Goal: Task Accomplishment & Management: Manage account settings

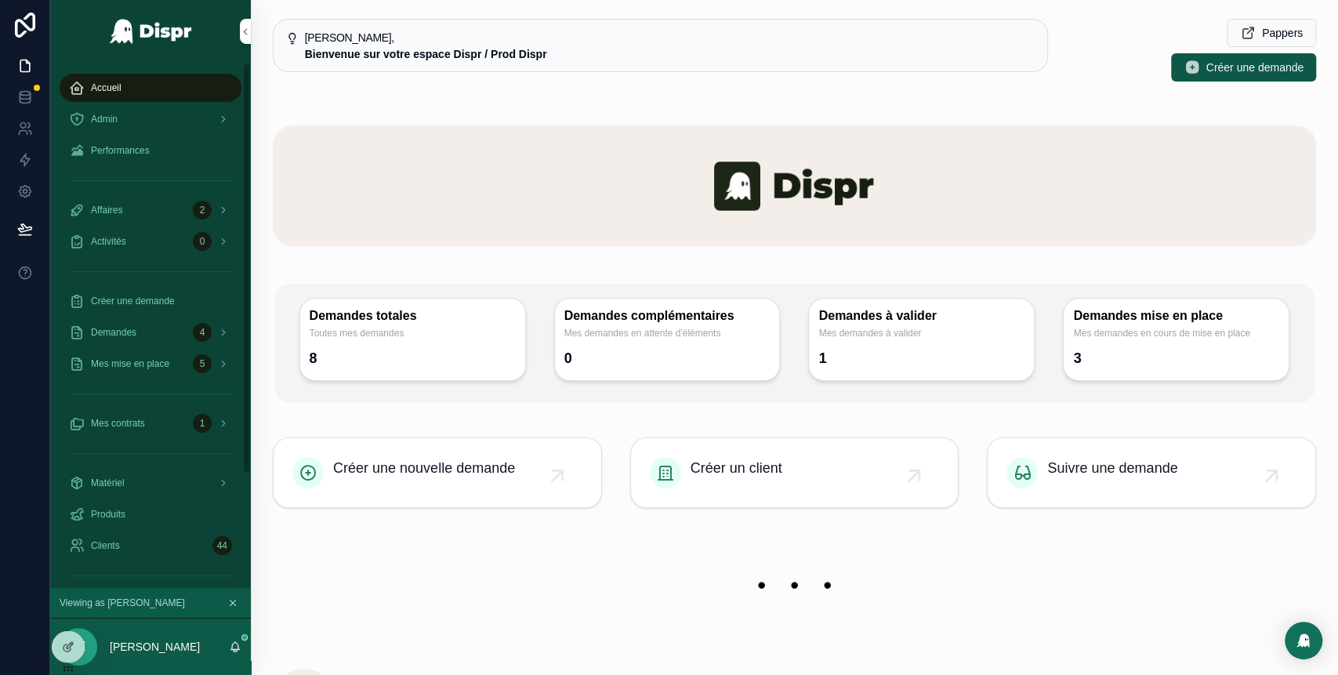
click at [158, 88] on div "Accueil" at bounding box center [150, 87] width 163 height 25
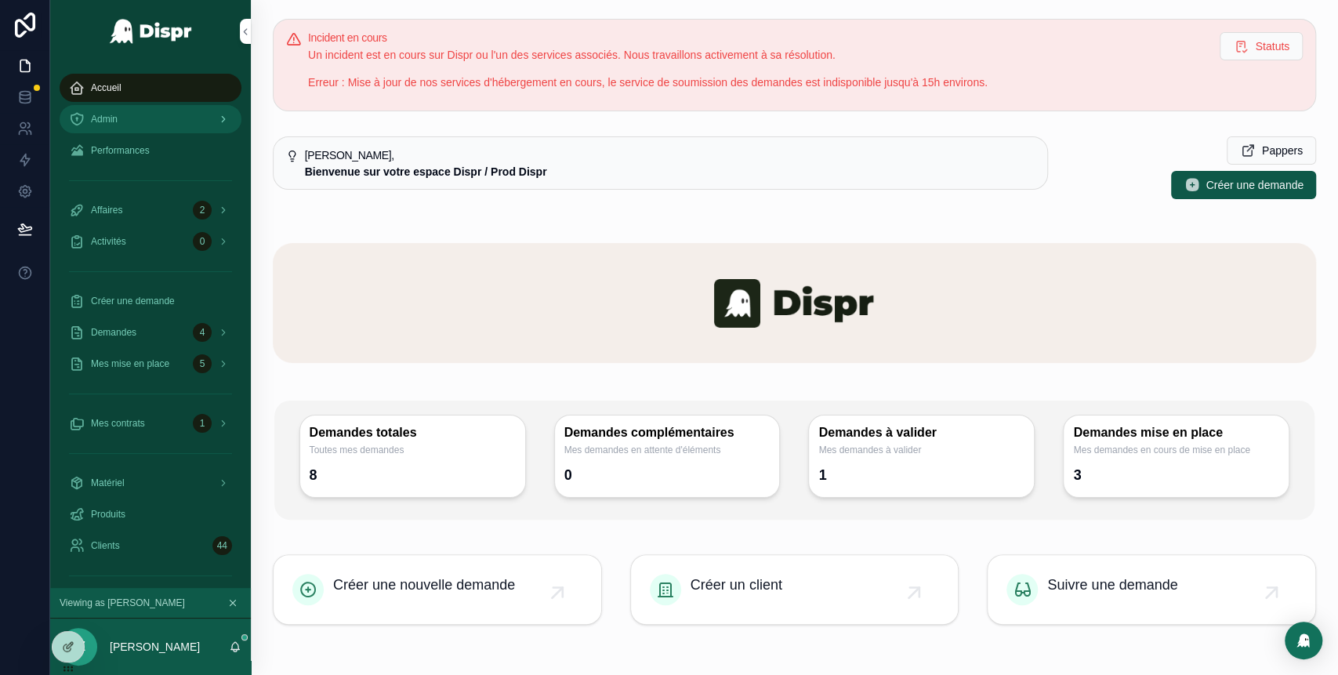
click at [146, 123] on div "Admin" at bounding box center [150, 119] width 163 height 25
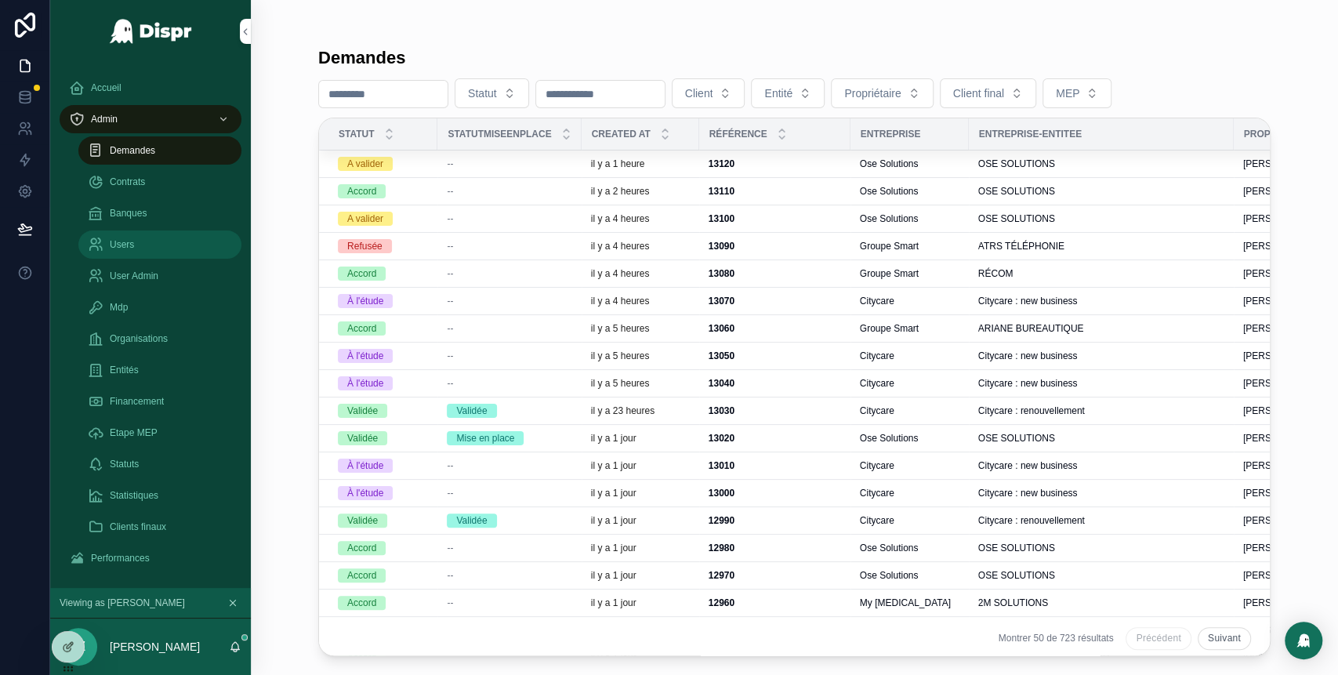
click at [133, 245] on span "Users" at bounding box center [122, 244] width 24 height 13
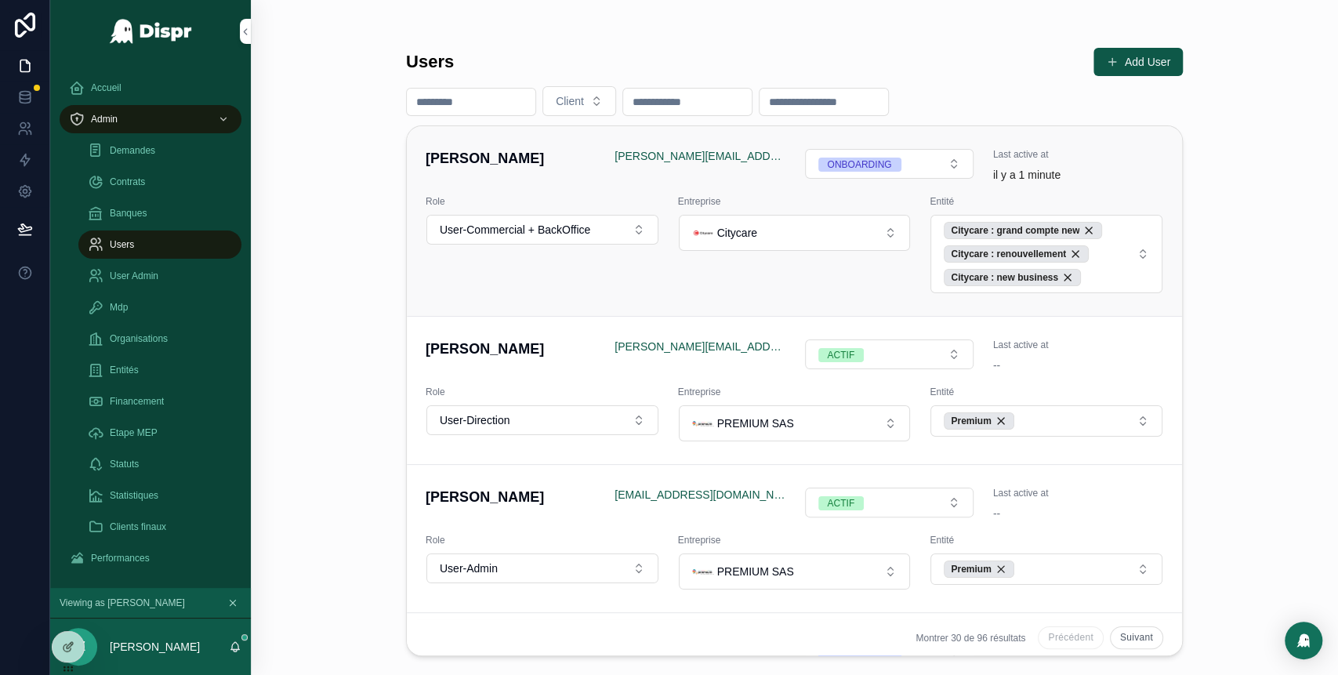
drag, startPoint x: 581, startPoint y: 159, endPoint x: 451, endPoint y: 160, distance: 129.3
click at [451, 160] on h4 "[PERSON_NAME]" at bounding box center [511, 158] width 170 height 21
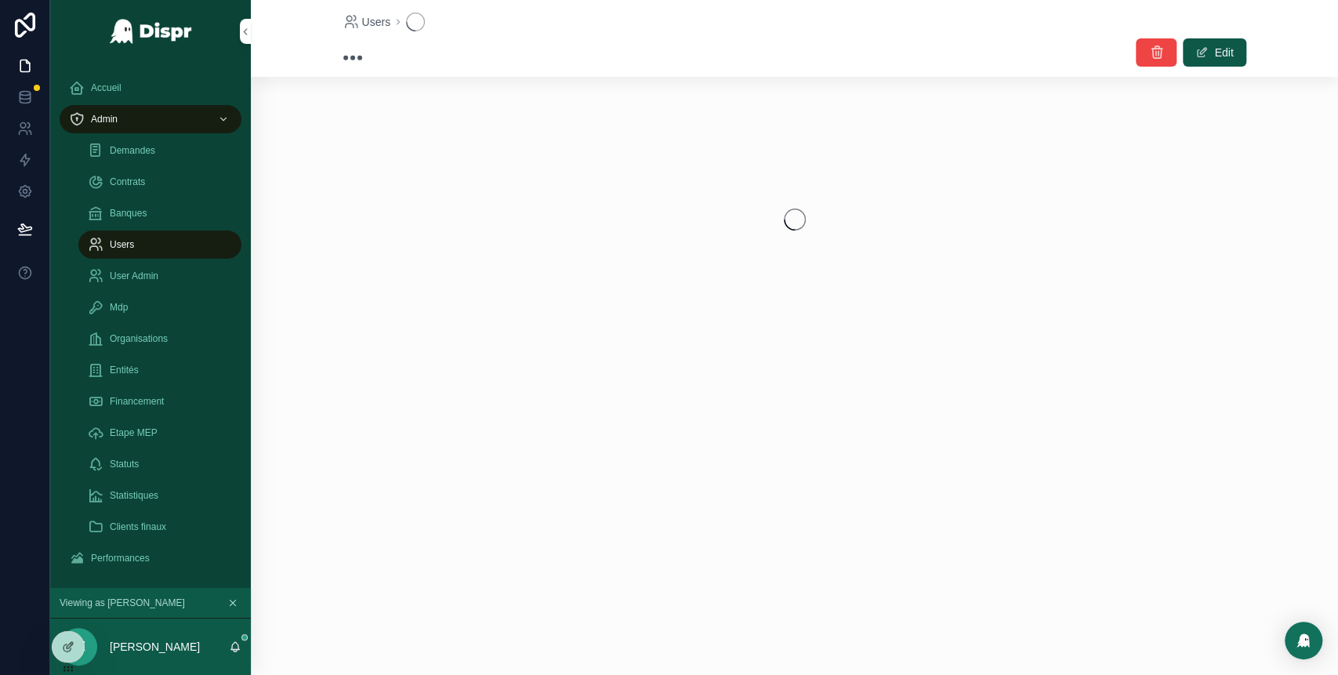
click at [155, 251] on div "Users" at bounding box center [160, 244] width 144 height 25
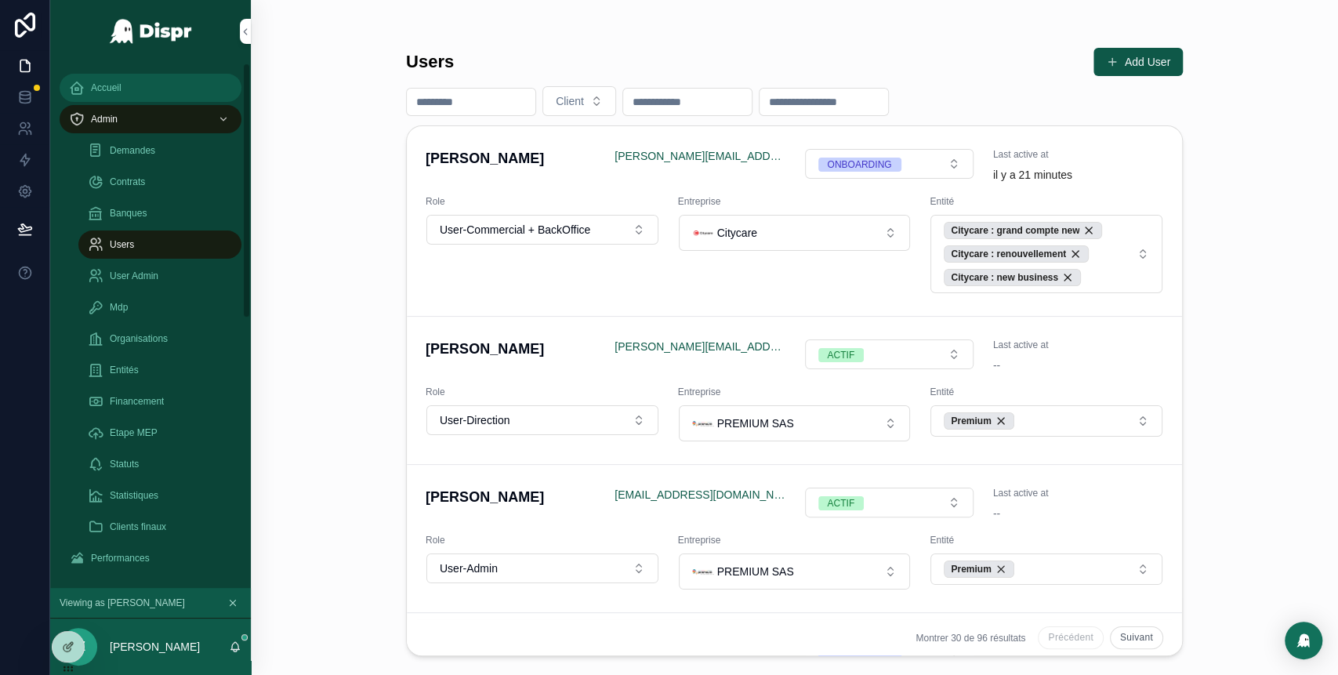
click at [124, 87] on div "Accueil" at bounding box center [150, 87] width 163 height 25
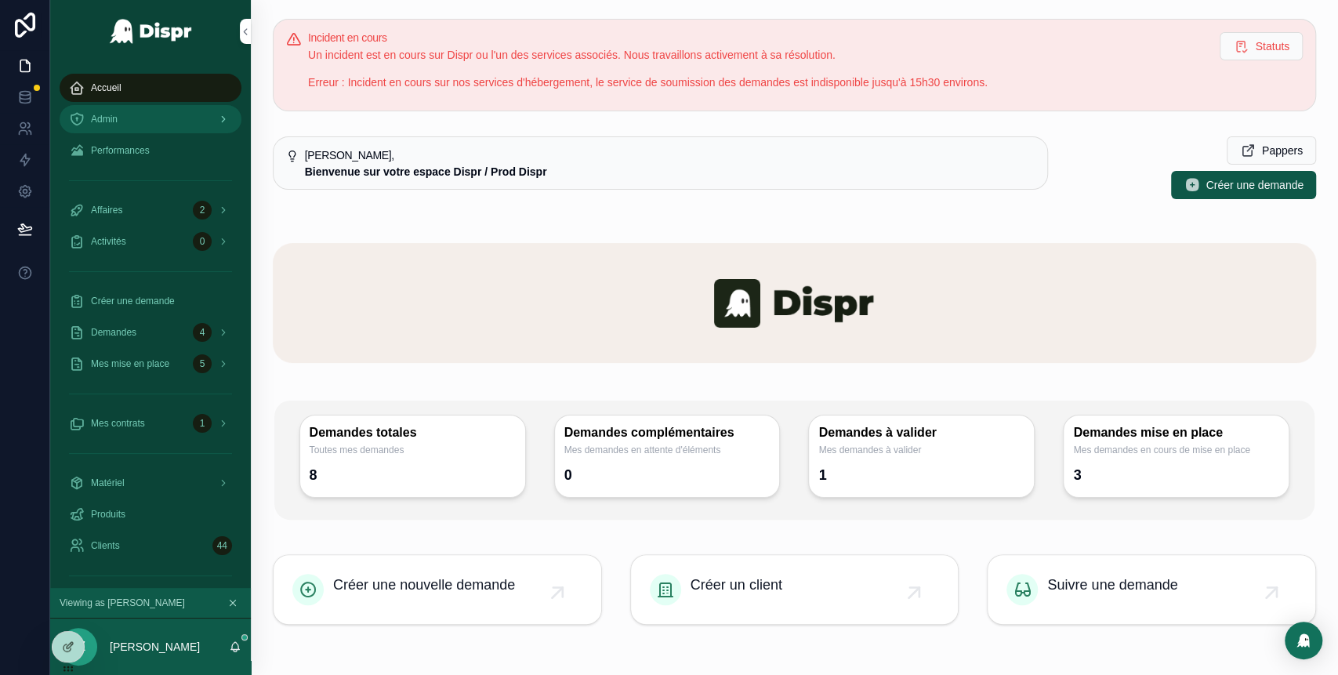
click at [128, 125] on div "Admin" at bounding box center [150, 119] width 163 height 25
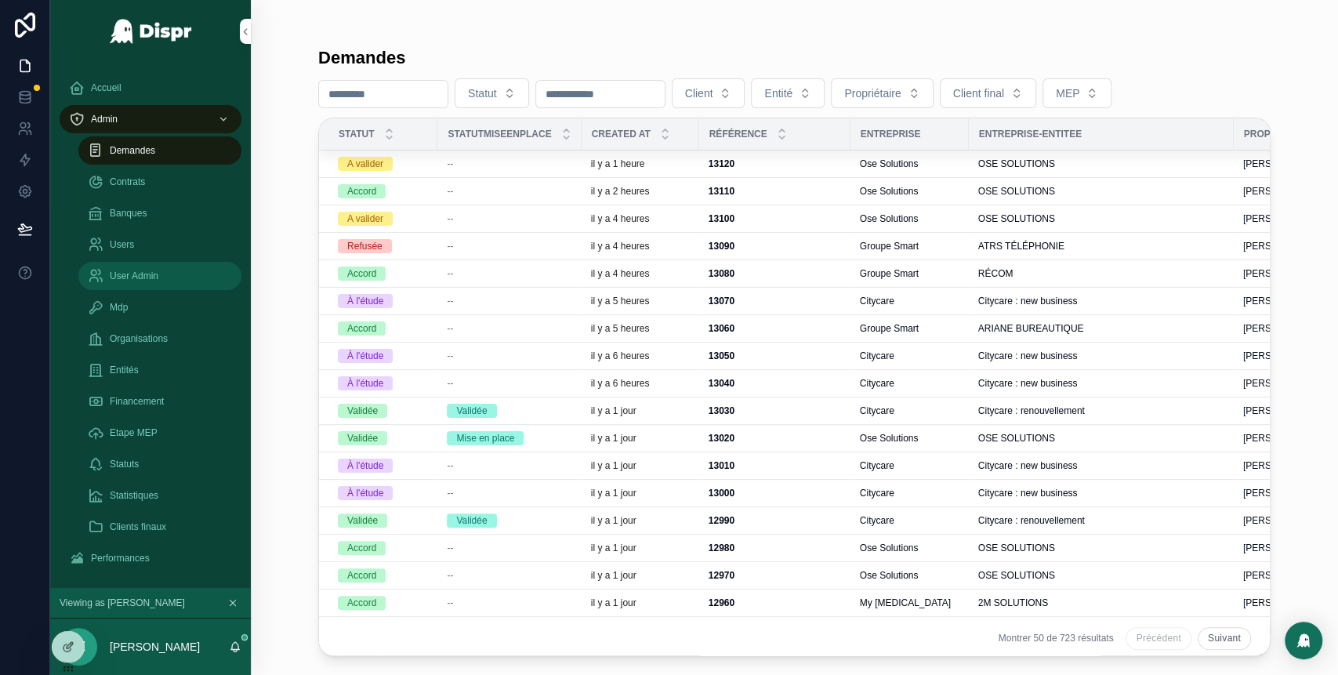
click at [147, 277] on span "User Admin" at bounding box center [134, 276] width 49 height 13
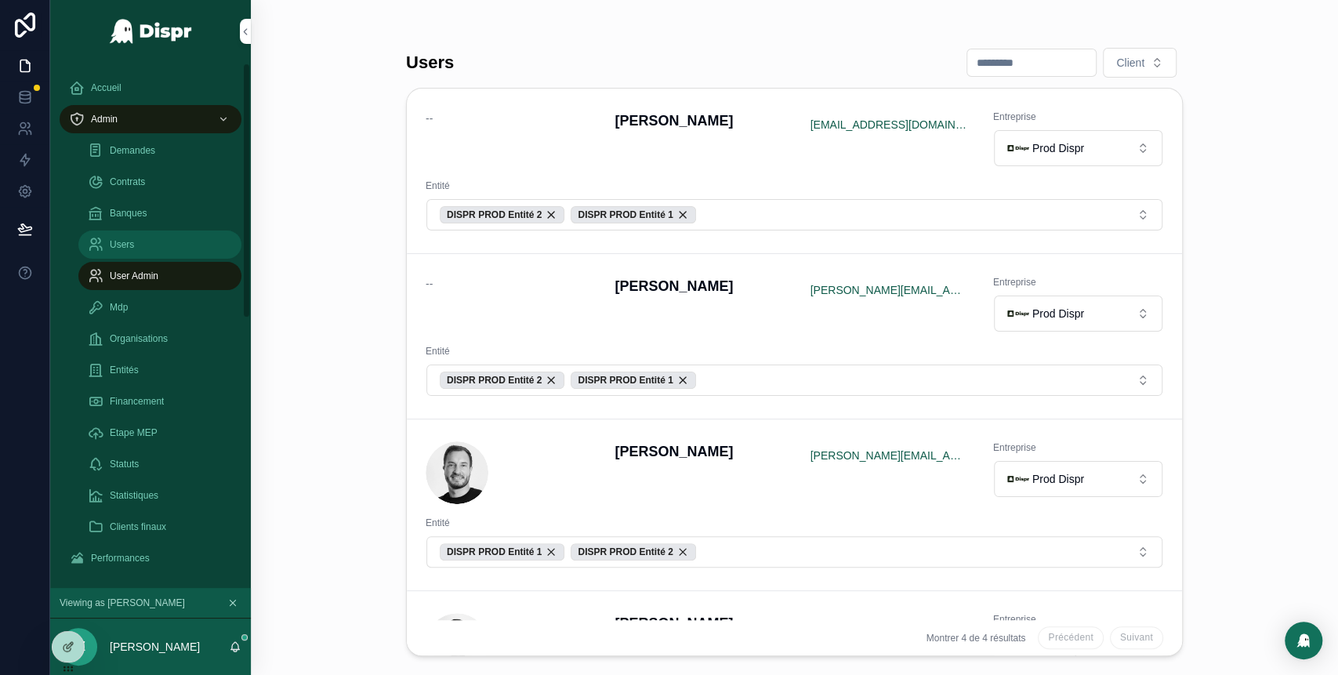
click at [134, 238] on span "Users" at bounding box center [122, 244] width 24 height 13
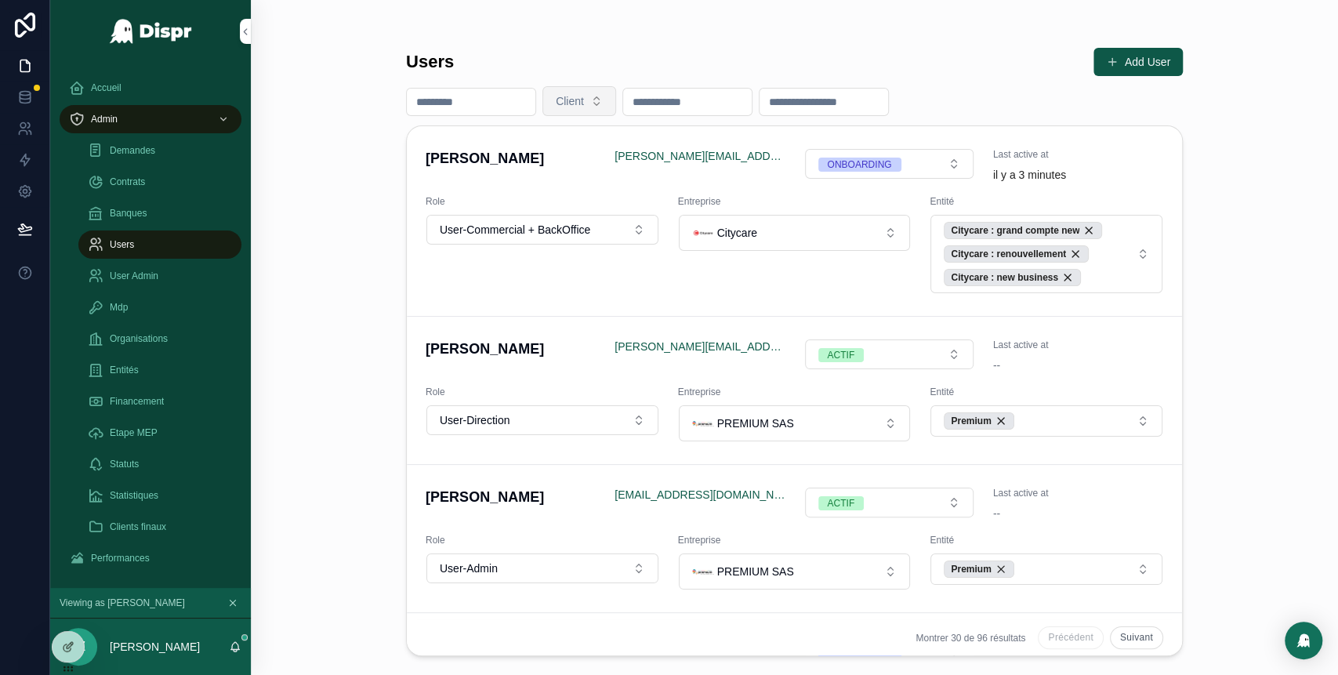
click at [616, 96] on button "Client" at bounding box center [579, 101] width 74 height 30
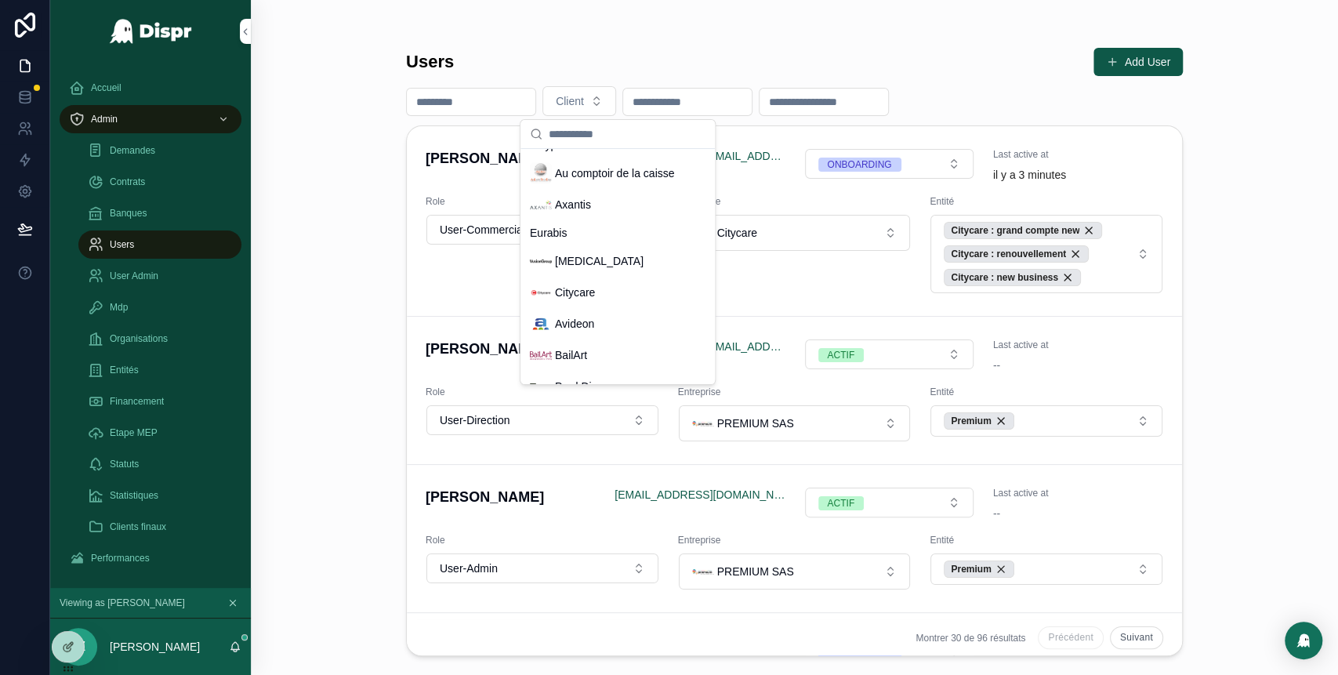
scroll to position [416, 0]
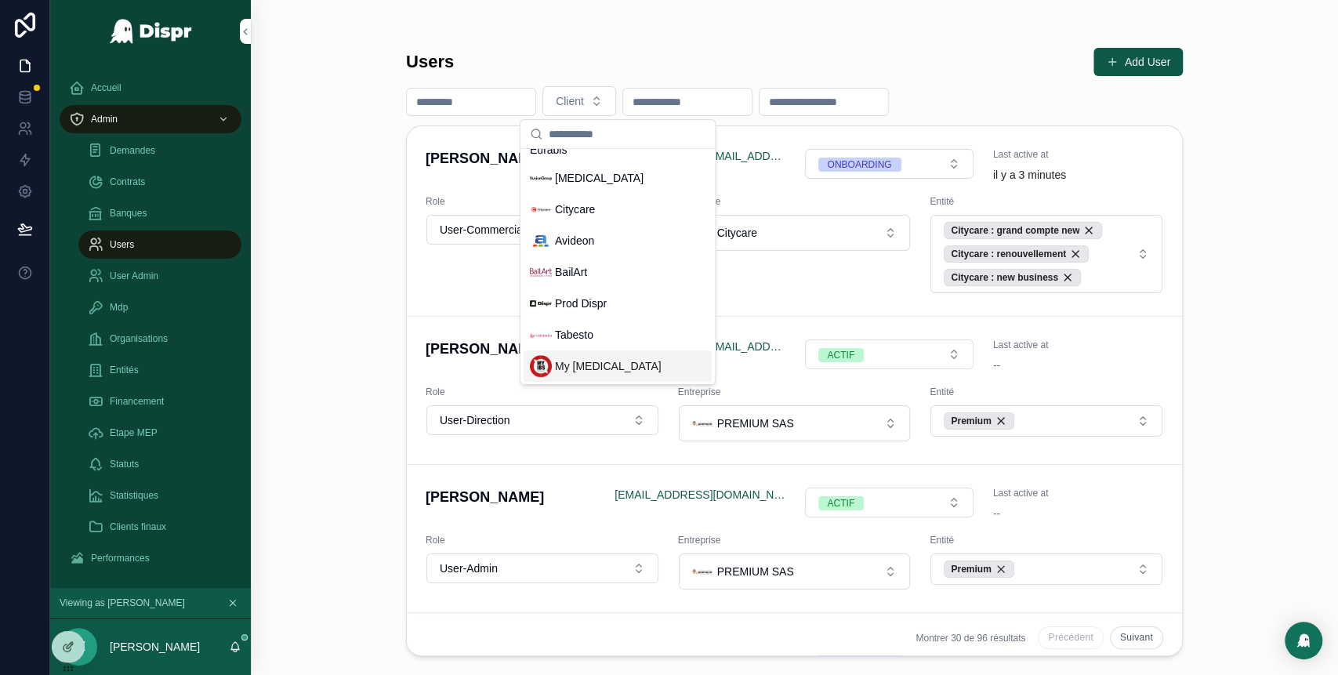
click at [577, 361] on span "My [MEDICAL_DATA]" at bounding box center [608, 366] width 107 height 16
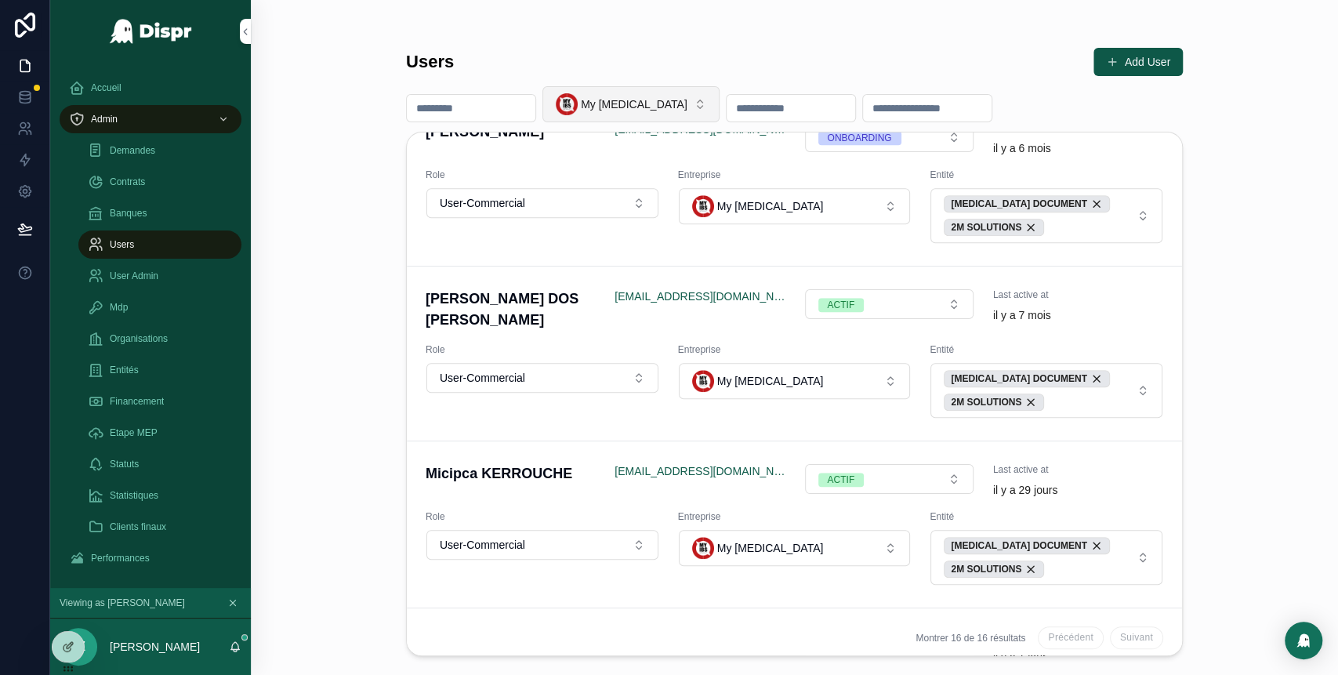
scroll to position [456, 0]
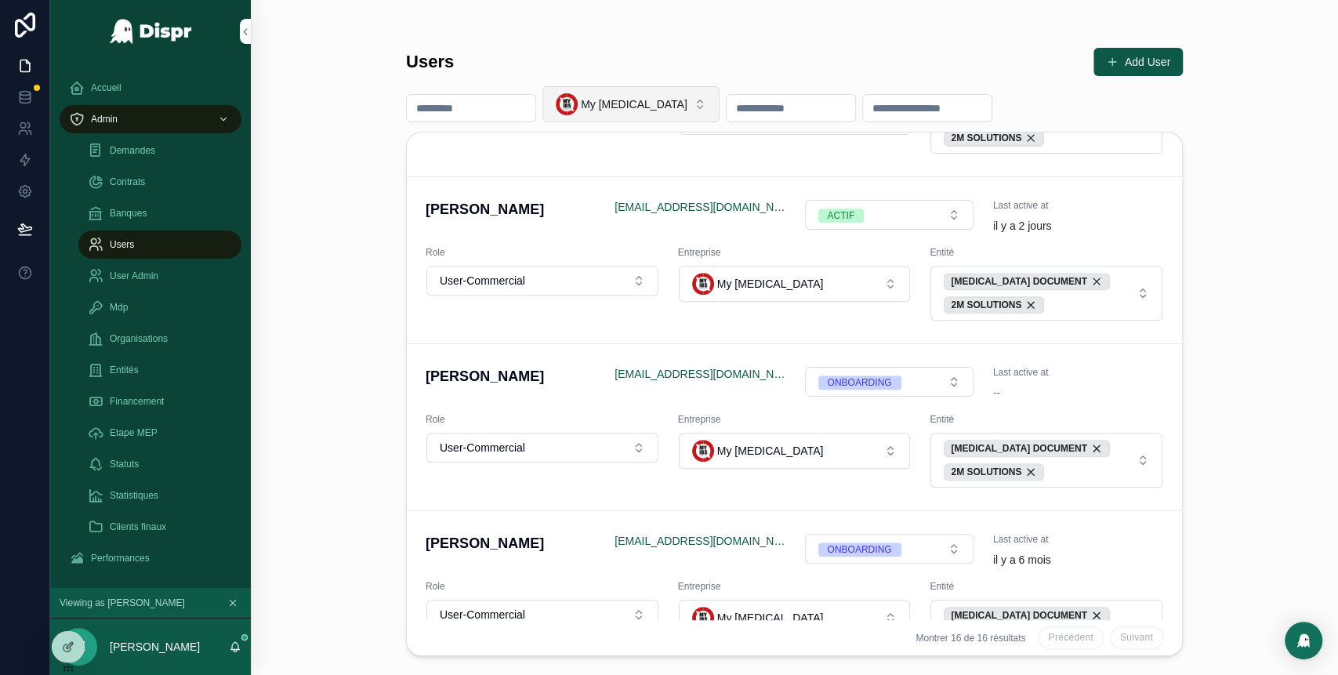
click at [656, 106] on span "My [MEDICAL_DATA]" at bounding box center [634, 104] width 107 height 16
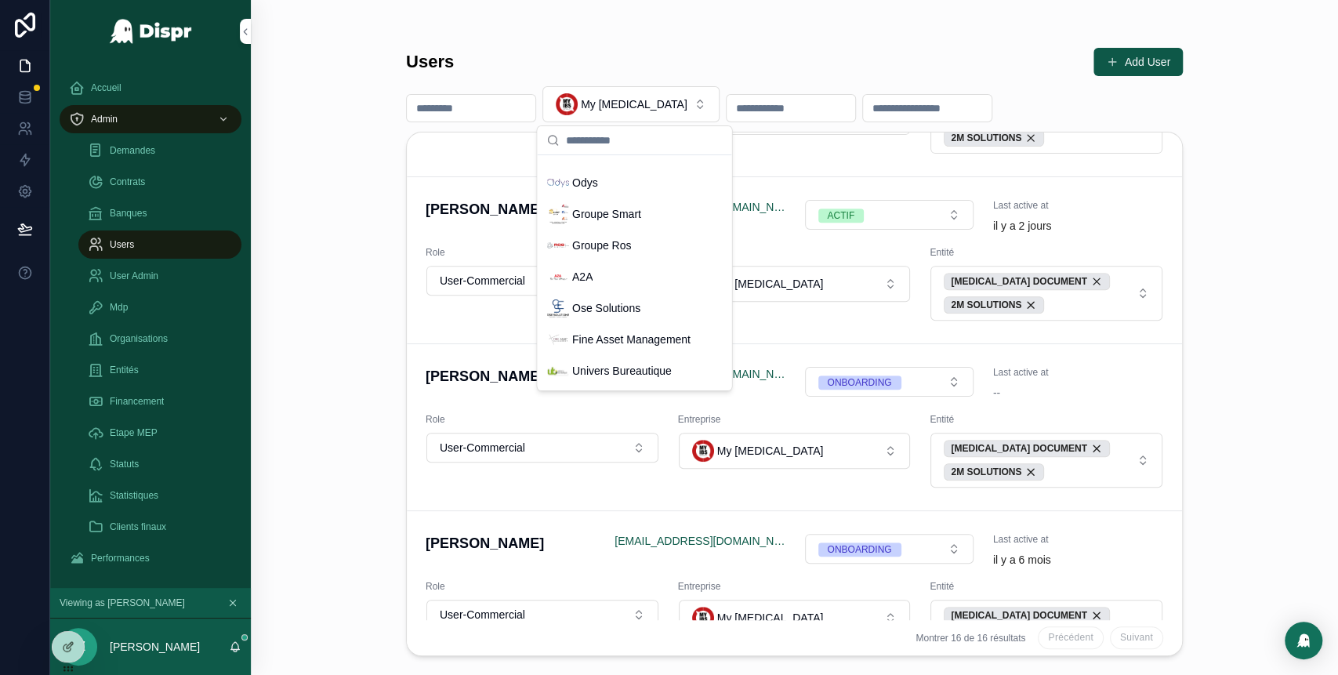
scroll to position [78, 0]
click at [604, 315] on span "Ose Solutions" at bounding box center [605, 310] width 68 height 16
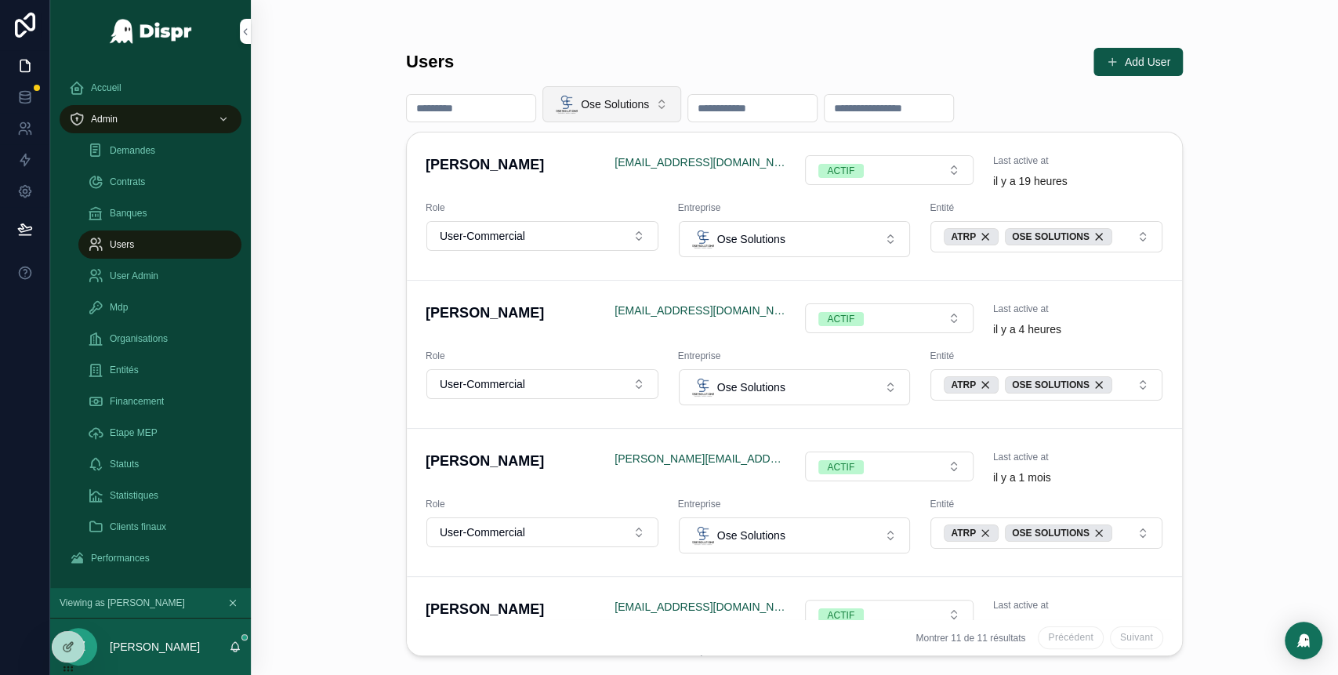
click at [681, 115] on button "Ose Solutions" at bounding box center [611, 104] width 139 height 36
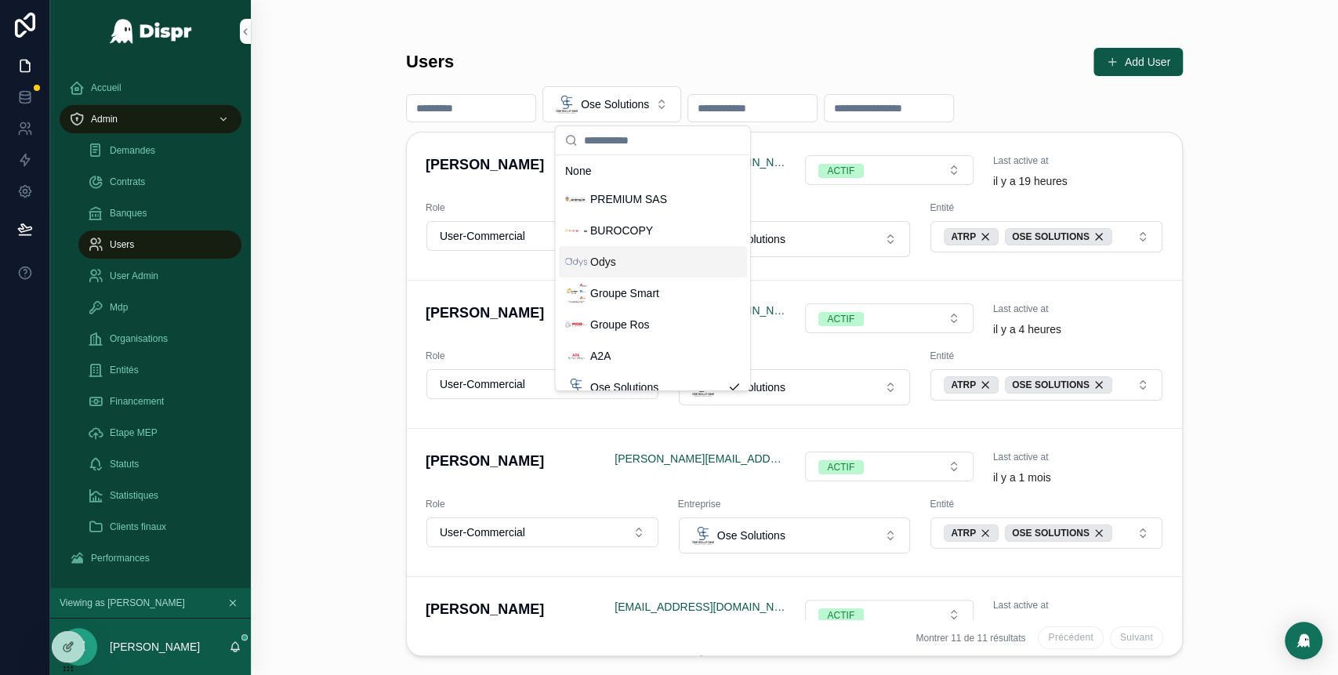
click at [658, 259] on div "Odys" at bounding box center [653, 261] width 188 height 31
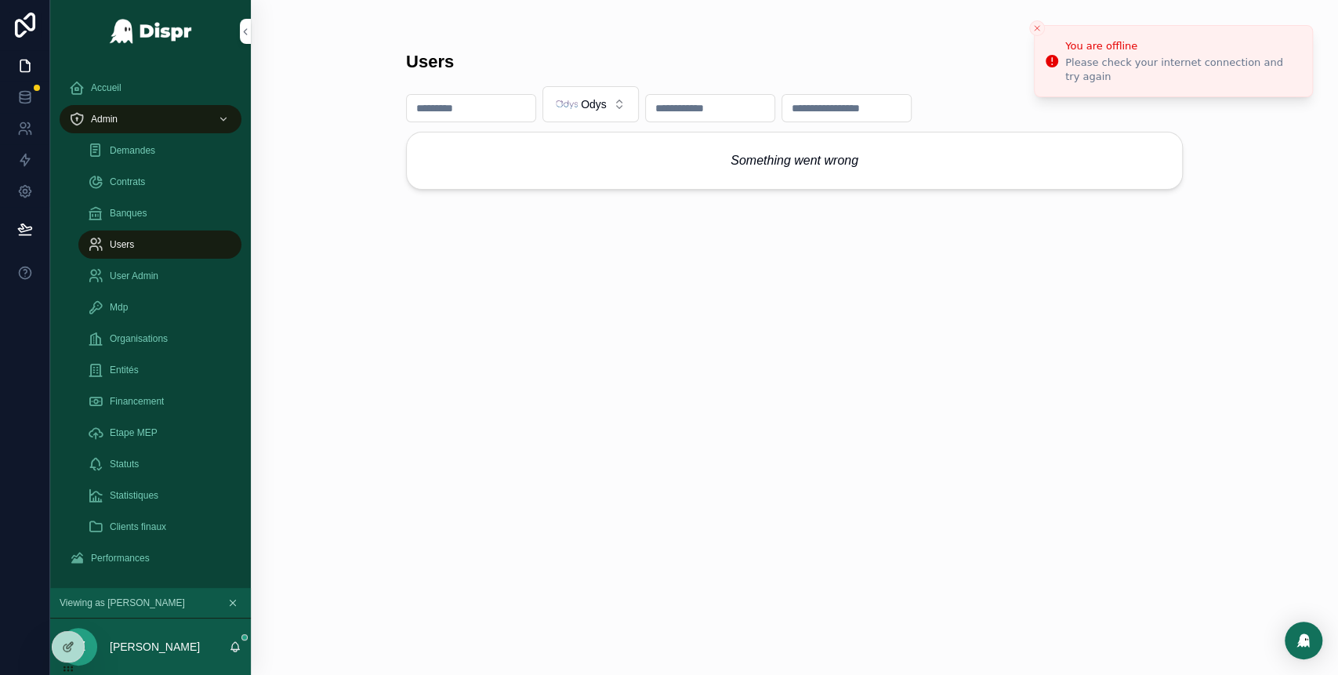
click at [482, 364] on div "Users Add User [PERSON_NAME] Something went wrong" at bounding box center [794, 347] width 777 height 618
click at [169, 88] on div "Accueil" at bounding box center [150, 87] width 163 height 25
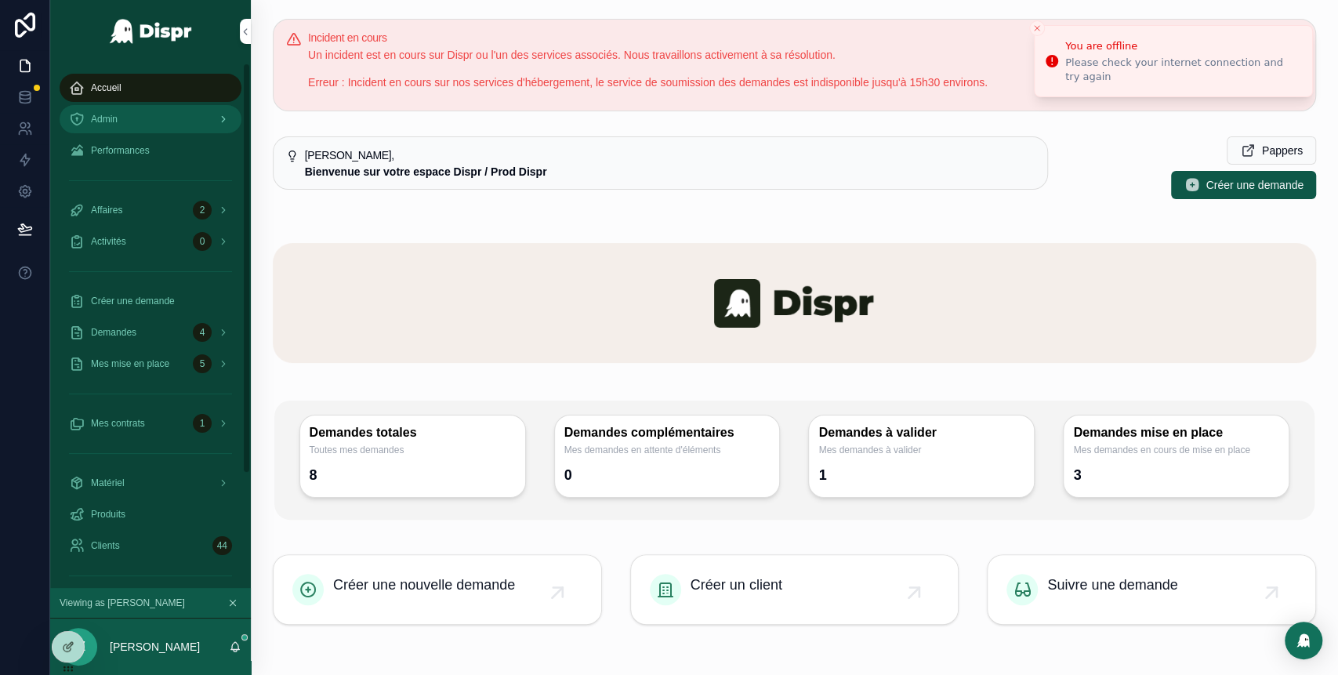
click at [150, 120] on div "Admin" at bounding box center [150, 119] width 163 height 25
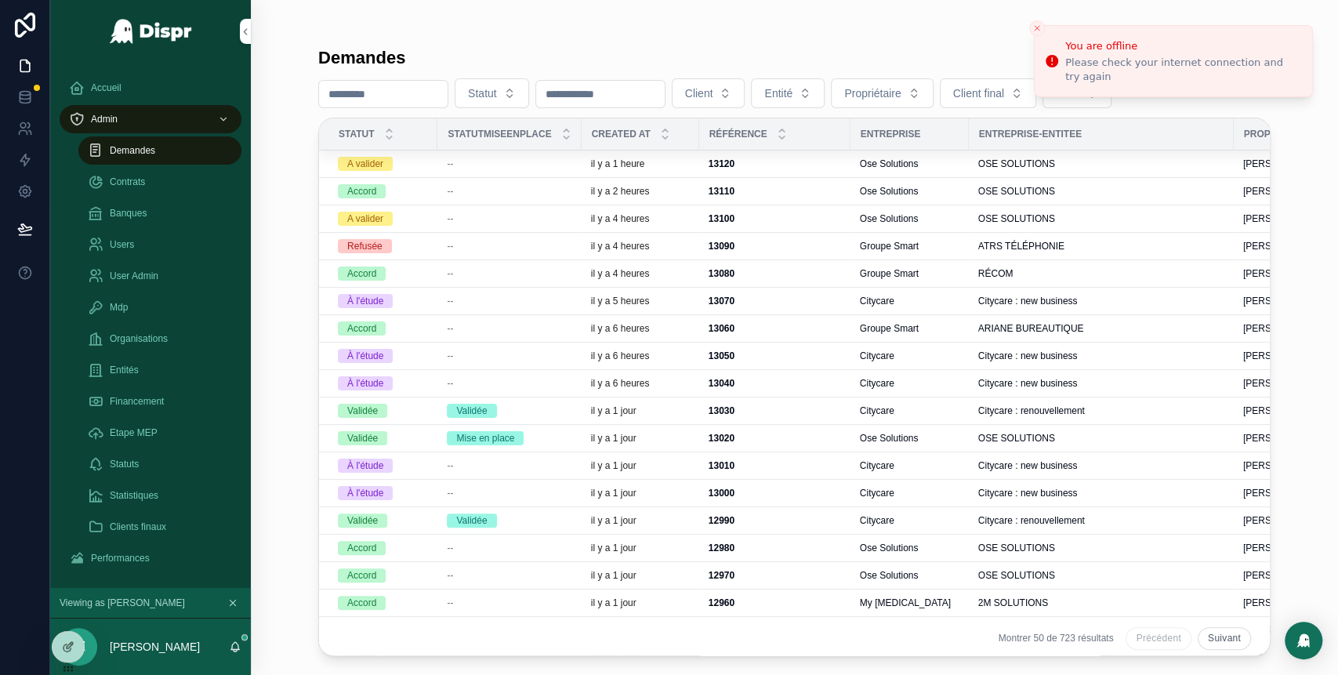
click at [745, 99] on button "Client" at bounding box center [709, 93] width 74 height 30
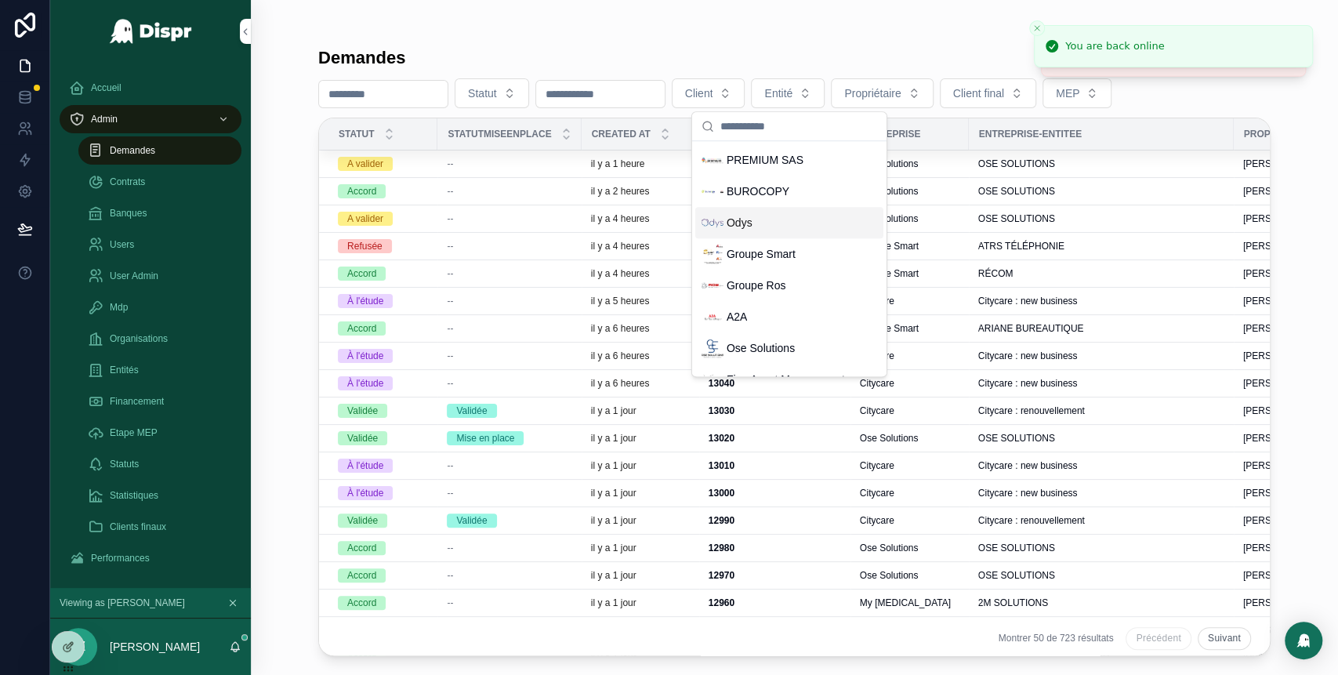
click at [769, 224] on div "Odys" at bounding box center [789, 222] width 188 height 31
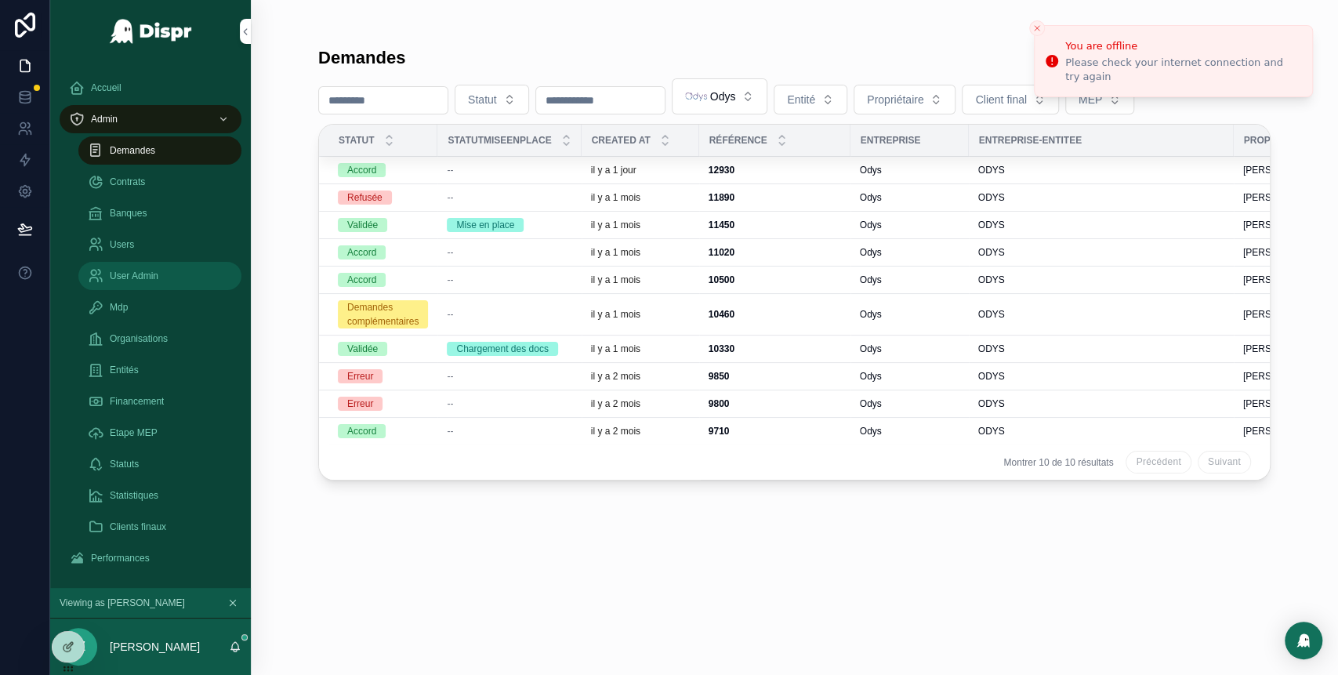
click at [156, 277] on span "User Admin" at bounding box center [134, 276] width 49 height 13
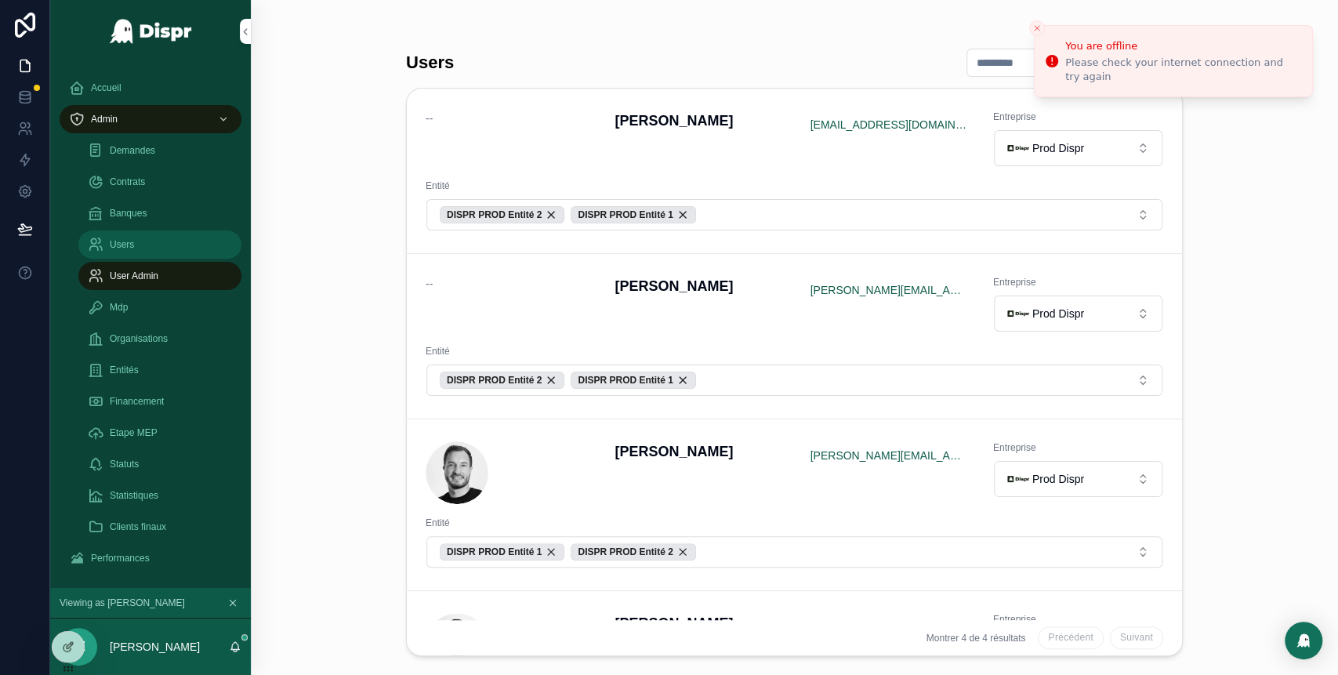
click at [135, 252] on div "Users" at bounding box center [160, 244] width 144 height 25
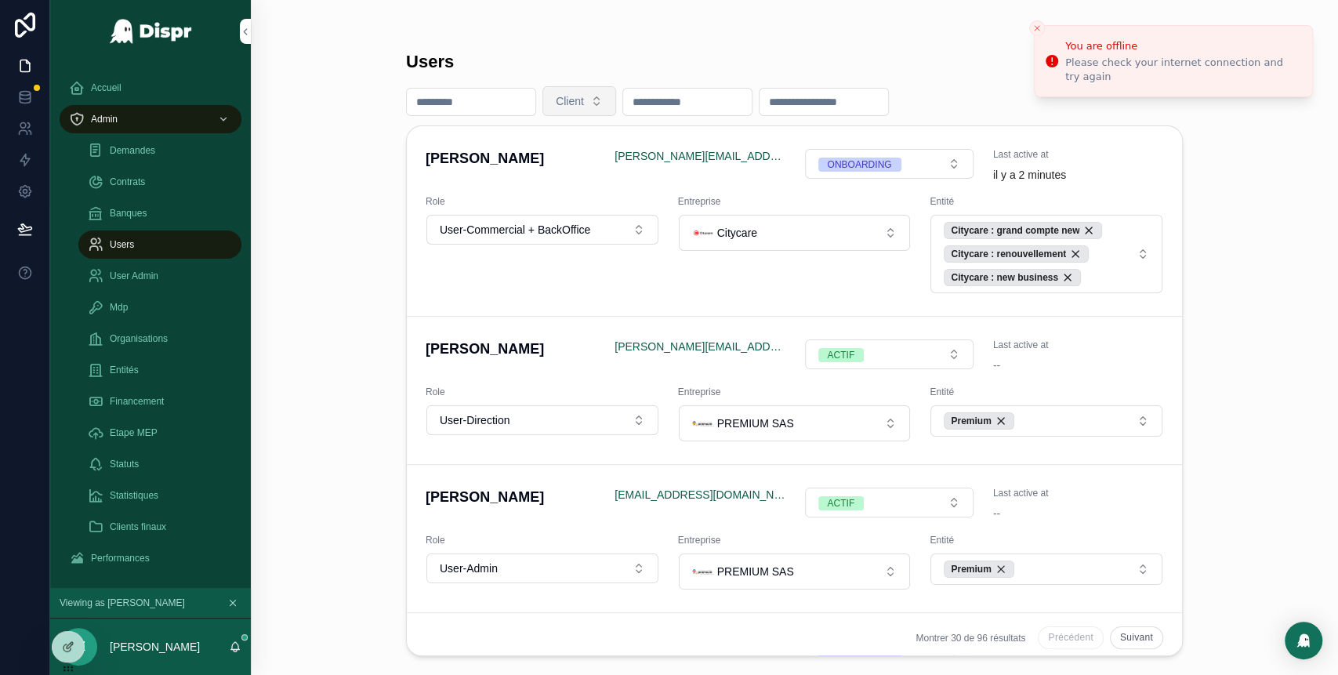
click at [616, 102] on button "Client" at bounding box center [579, 101] width 74 height 30
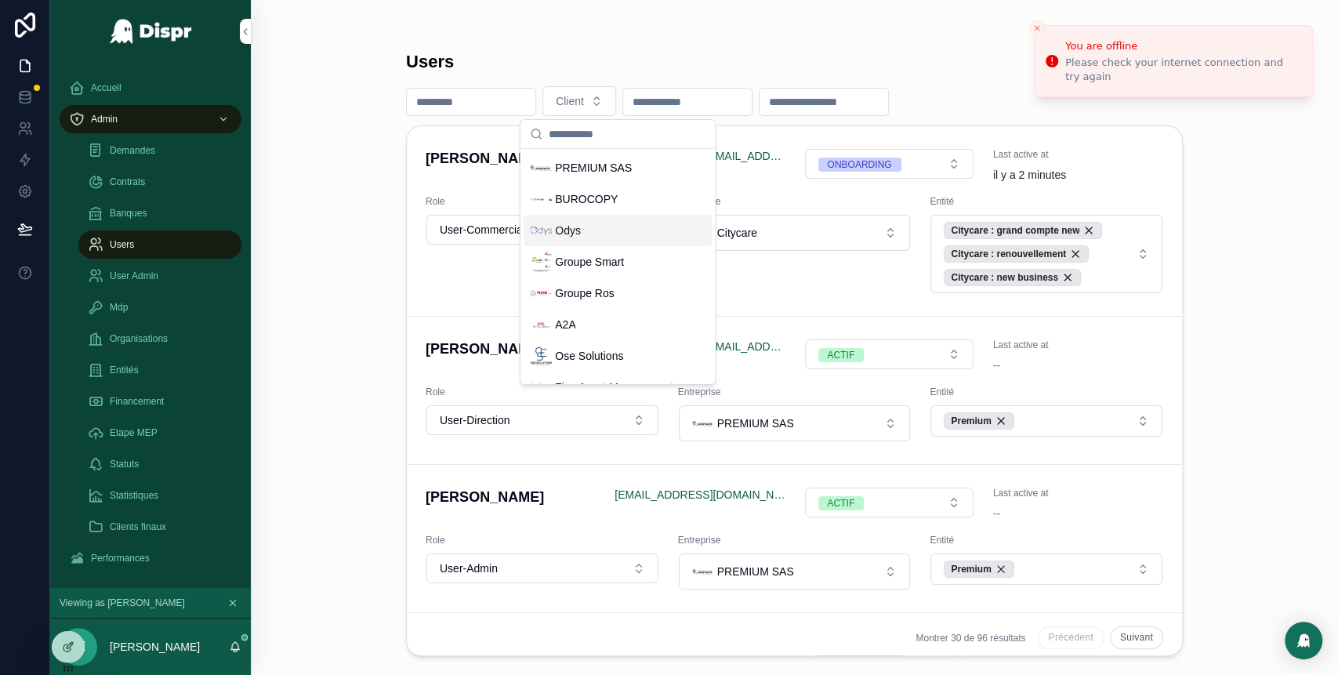
click at [624, 225] on div "Odys" at bounding box center [618, 230] width 188 height 31
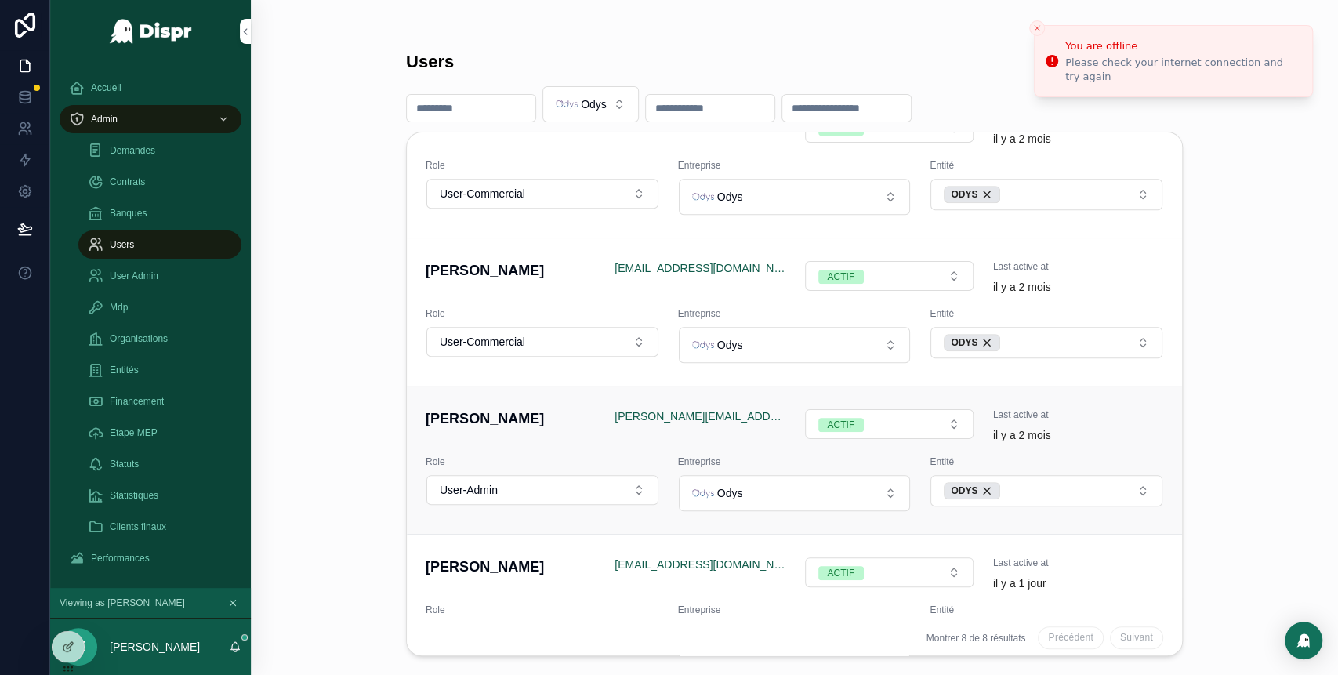
scroll to position [694, 0]
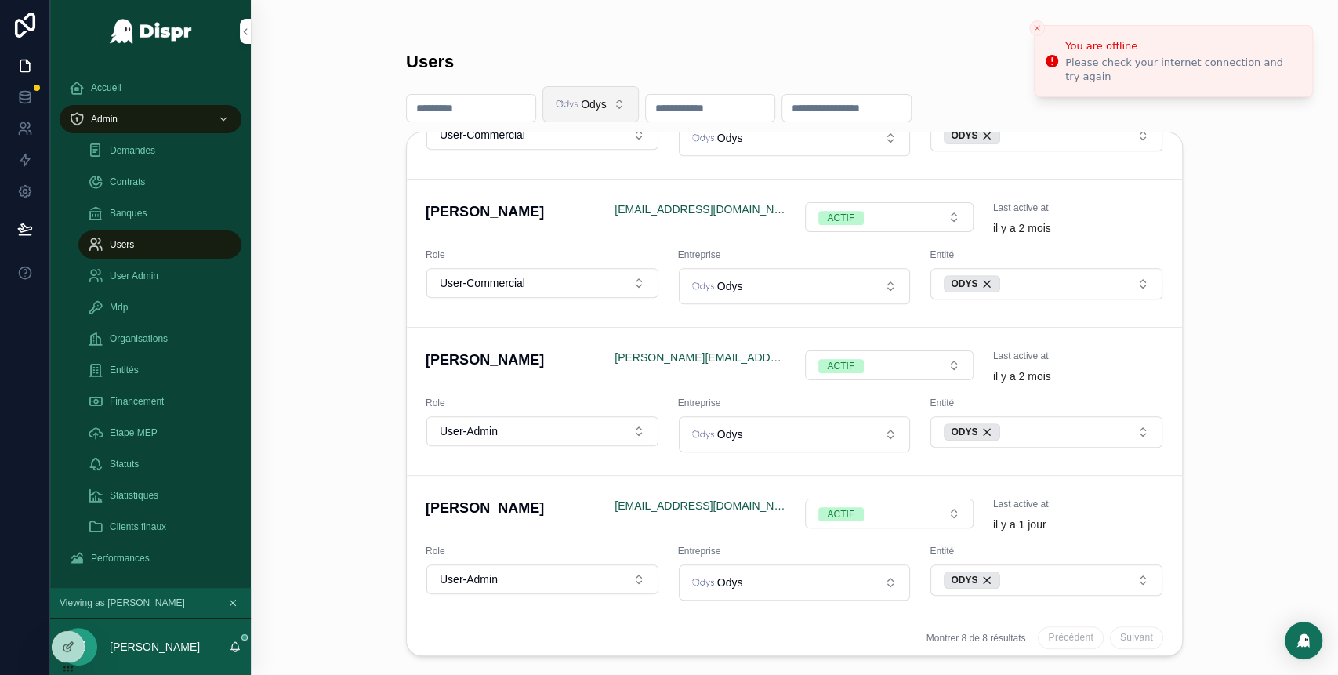
click at [639, 100] on button "Odys" at bounding box center [590, 104] width 96 height 36
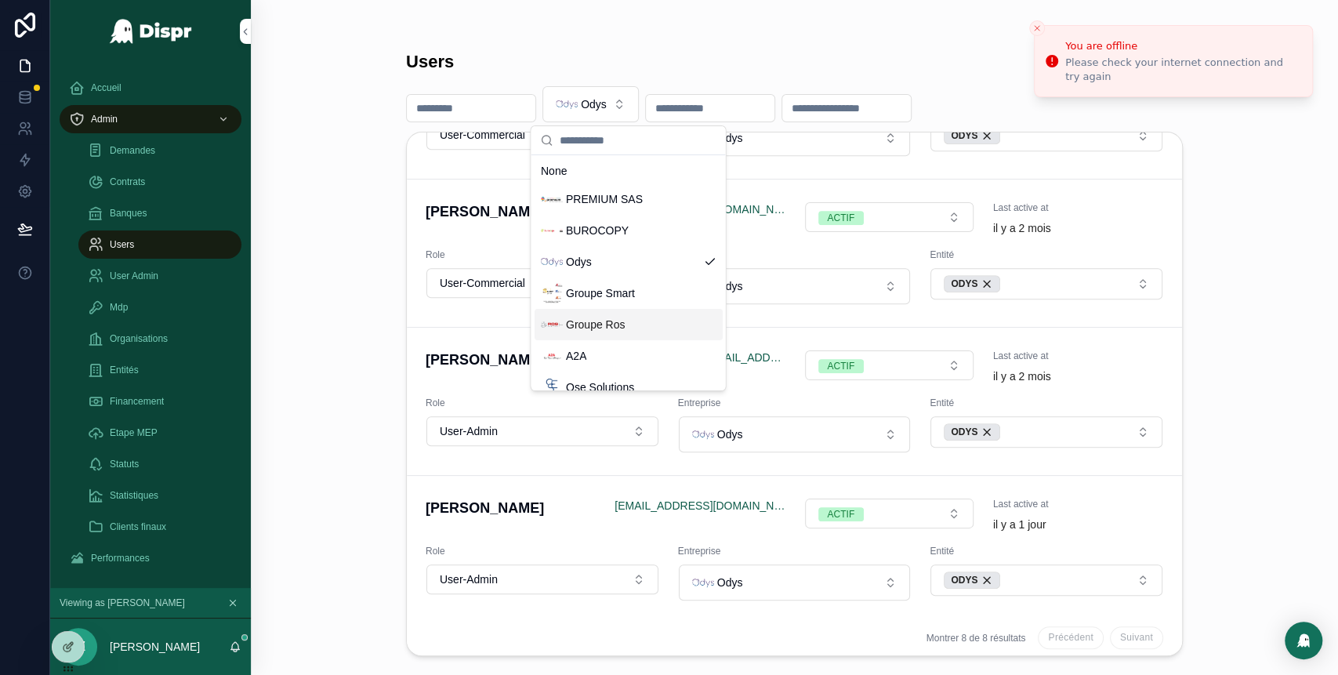
scroll to position [441, 0]
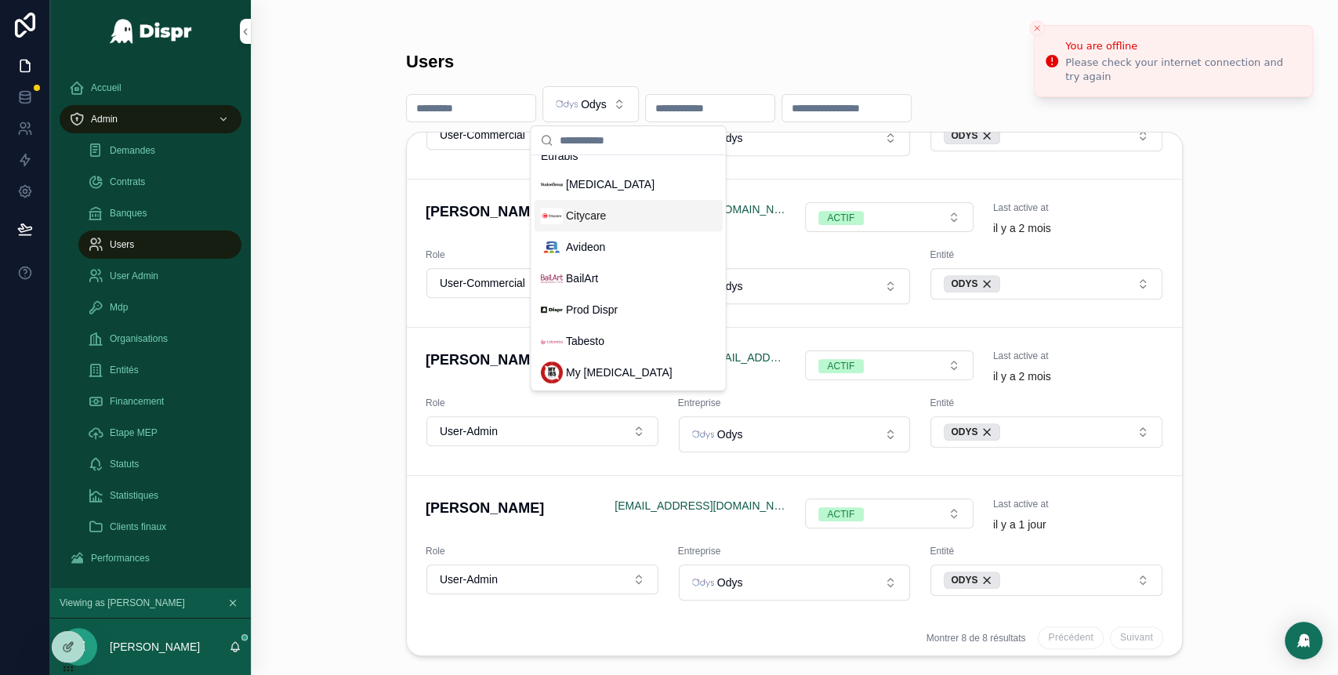
click at [589, 211] on span "Citycare" at bounding box center [585, 216] width 40 height 16
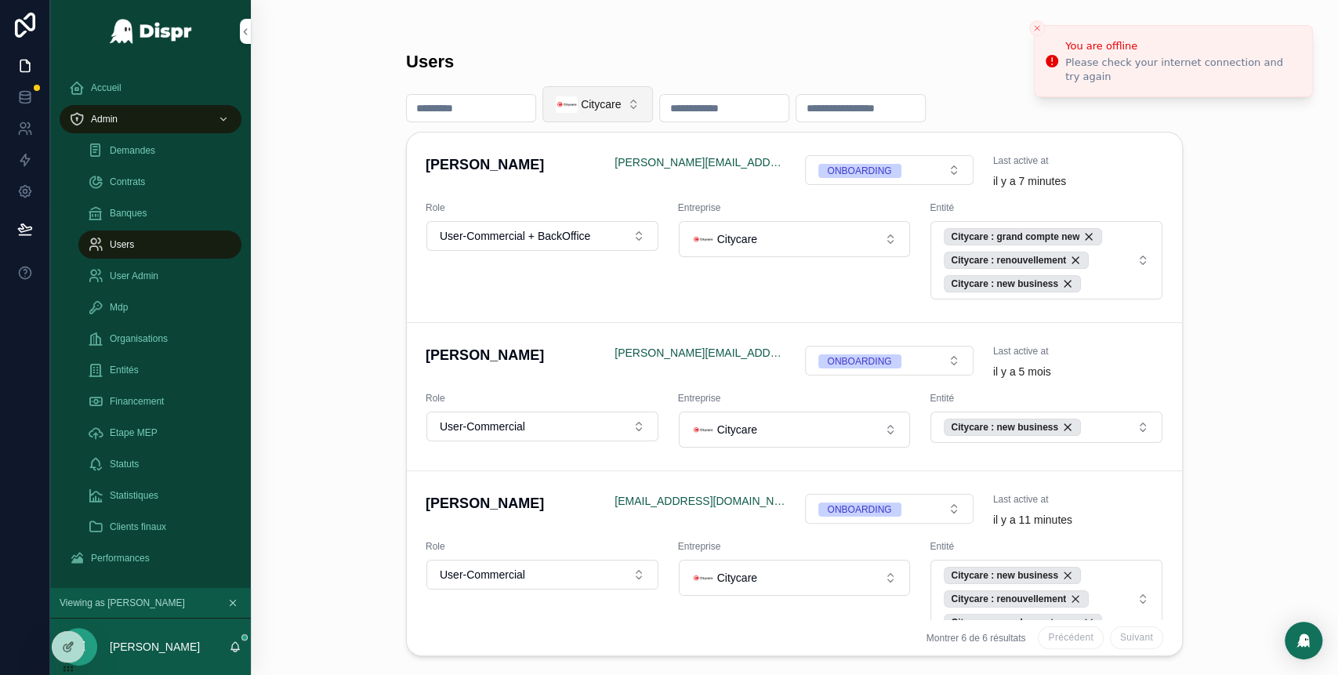
click at [653, 111] on button "Citycare" at bounding box center [597, 104] width 111 height 36
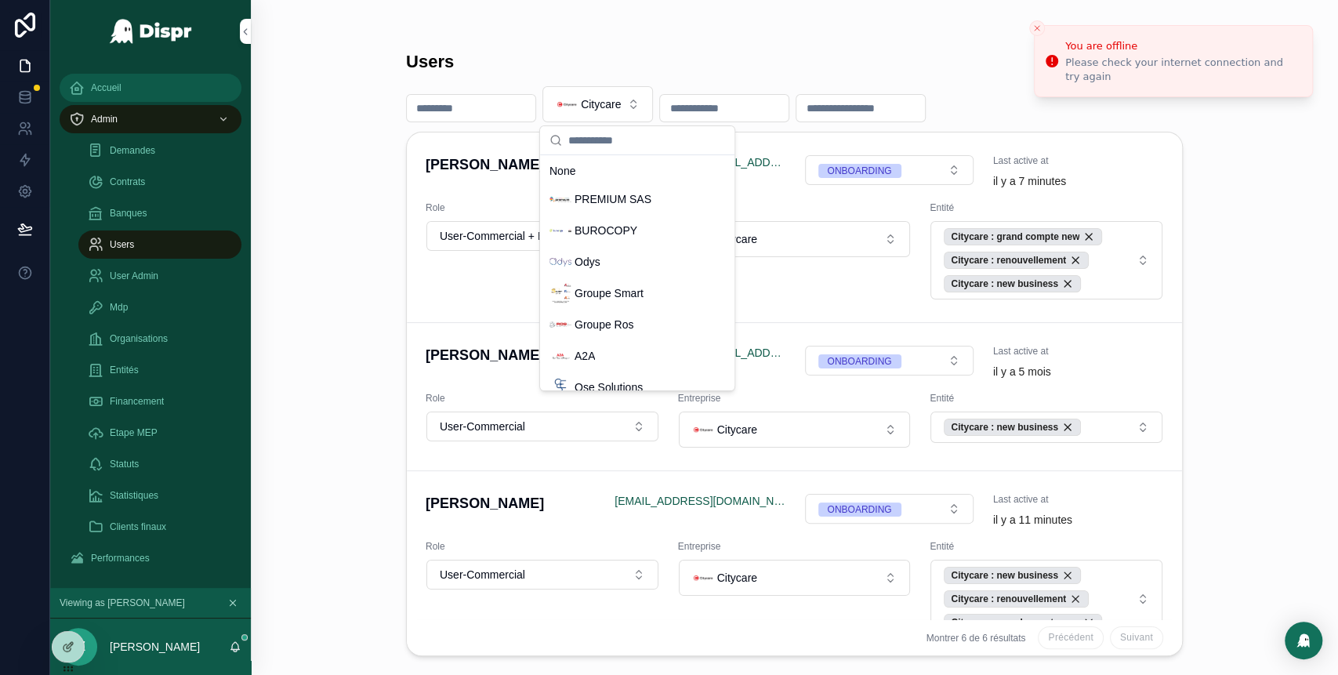
click at [132, 83] on div "Accueil" at bounding box center [150, 87] width 163 height 25
